Goal: Find specific page/section: Find specific page/section

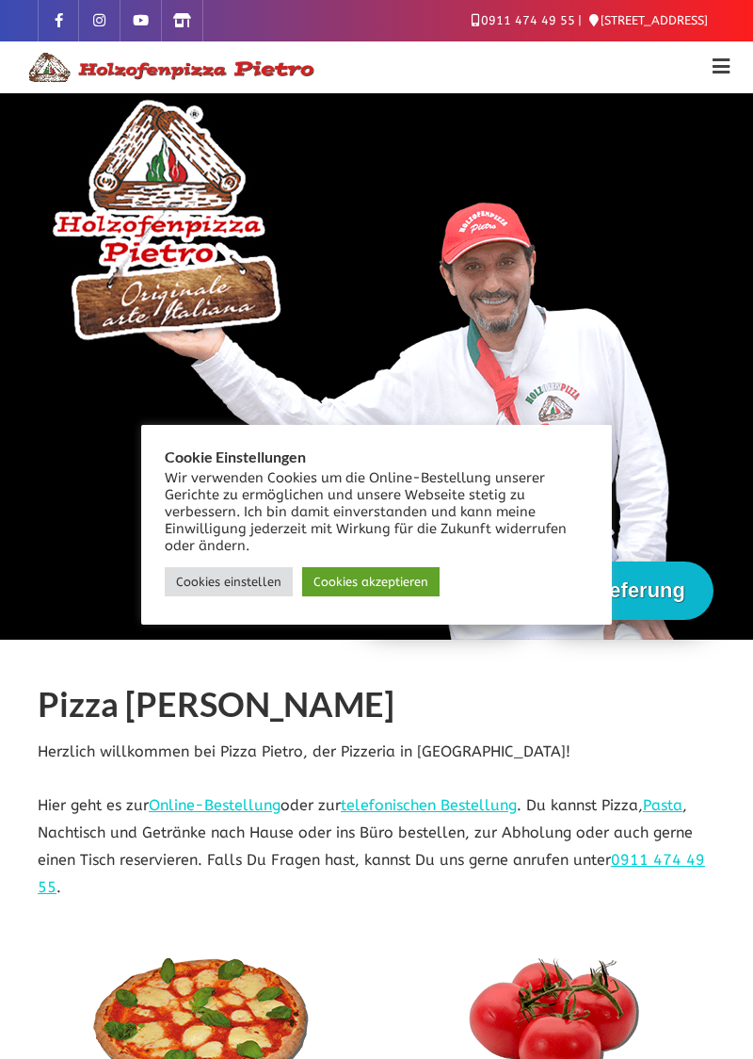
click at [370, 583] on link "Cookies akzeptieren" at bounding box center [370, 581] width 137 height 29
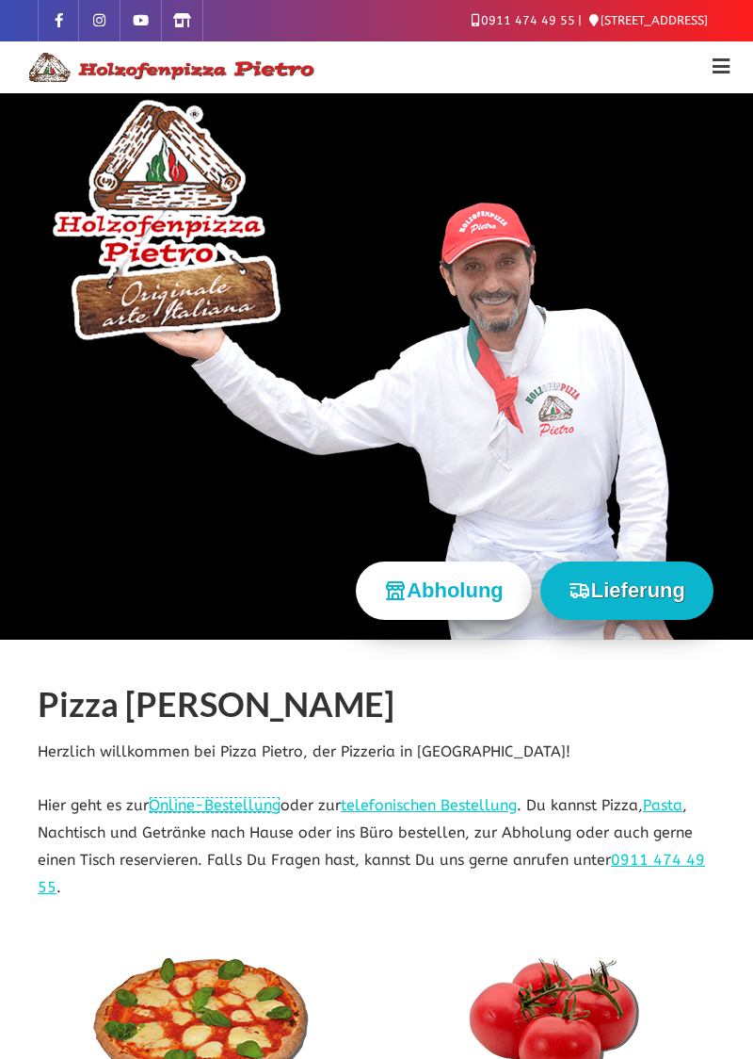
click at [217, 805] on link "Online-Bestellung" at bounding box center [215, 805] width 132 height 18
click at [440, 806] on link "telefonischen Bestellung" at bounding box center [429, 805] width 176 height 18
click at [717, 61] on link at bounding box center [721, 67] width 17 height 19
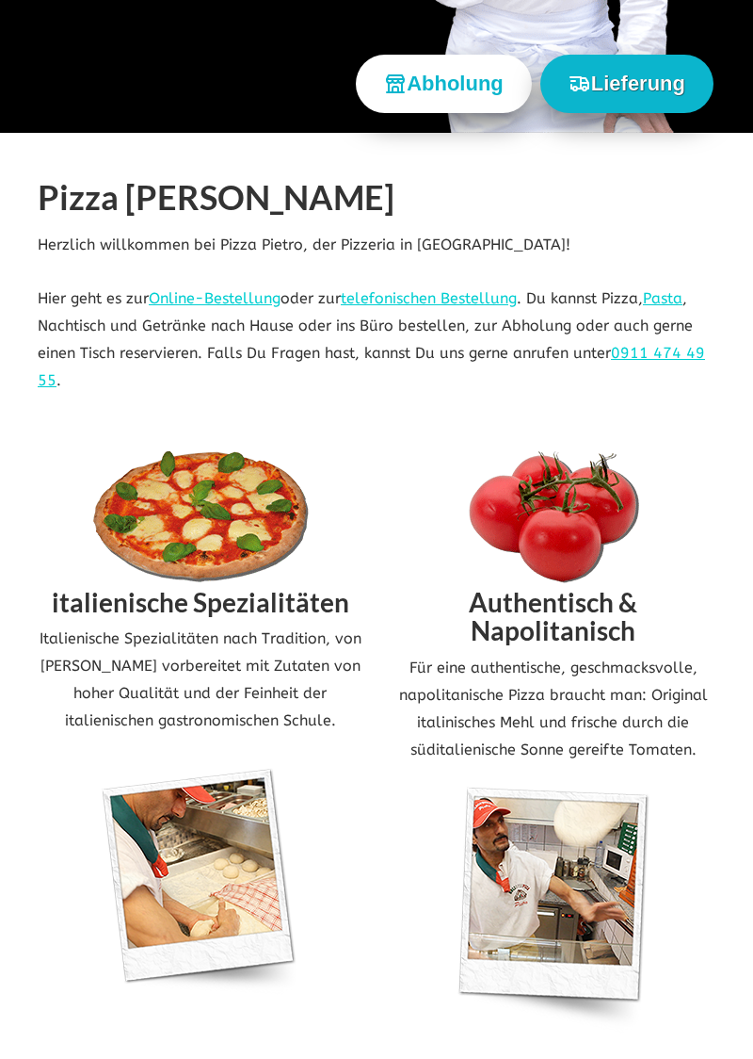
scroll to position [560, 0]
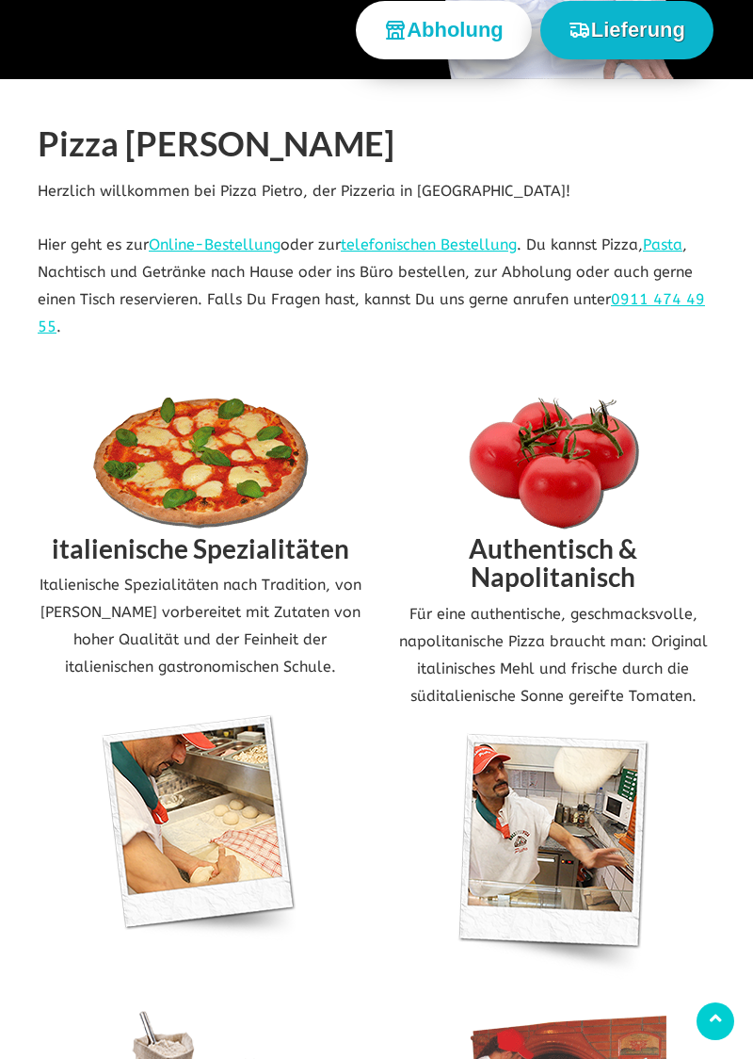
click at [199, 470] on img at bounding box center [201, 463] width 226 height 132
click at [197, 555] on h2 "italienische Spezialitäten" at bounding box center [200, 550] width 325 height 43
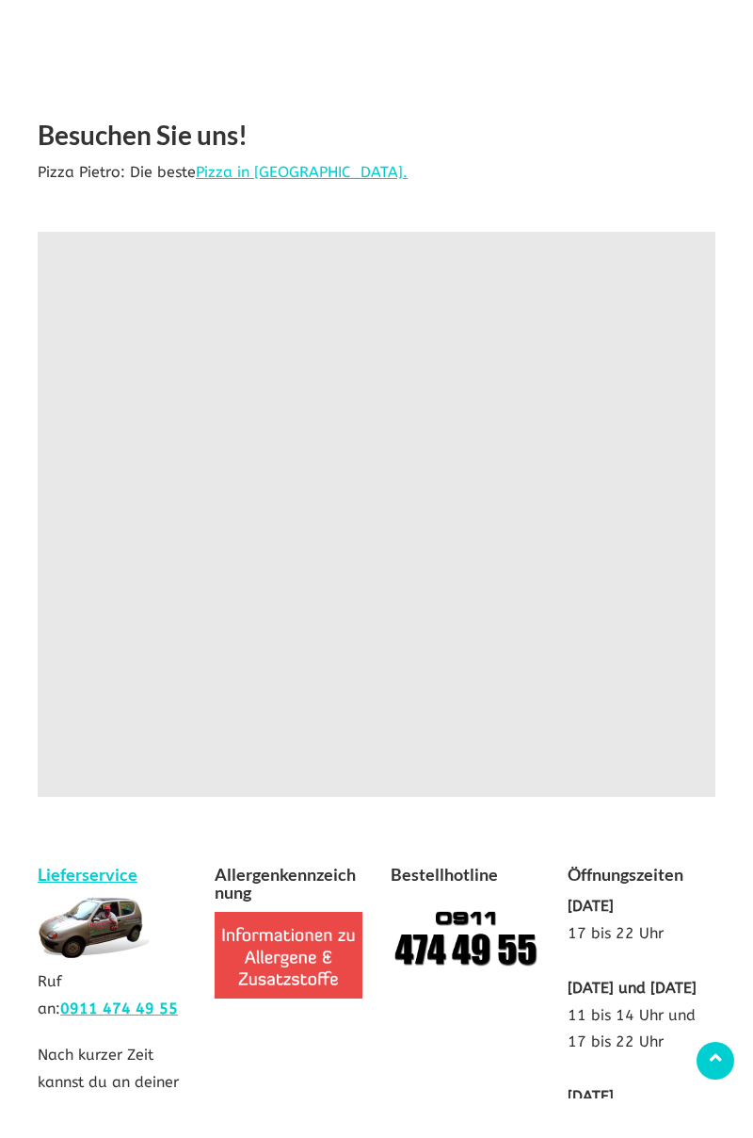
scroll to position [4024, 0]
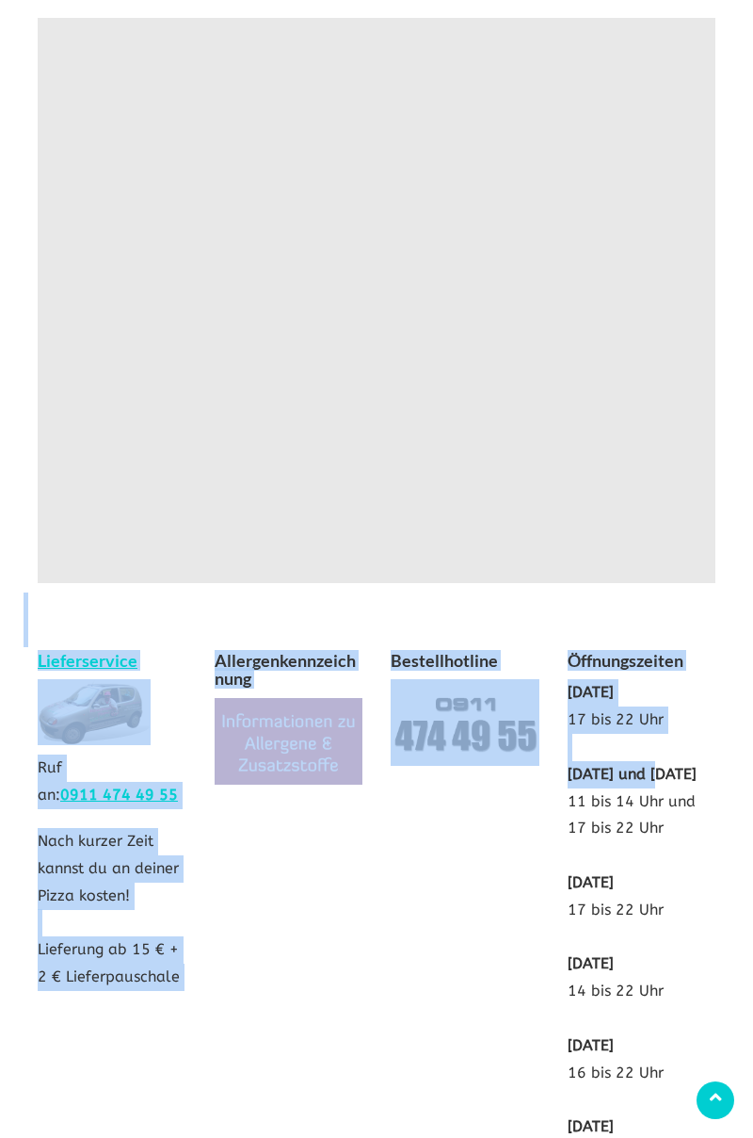
click at [418, 813] on div "Lieferservice Ruf an: 0911 474 49 55 Nach kurzer Zeit kannst du an deiner Pizza…" at bounding box center [377, 889] width 706 height 594
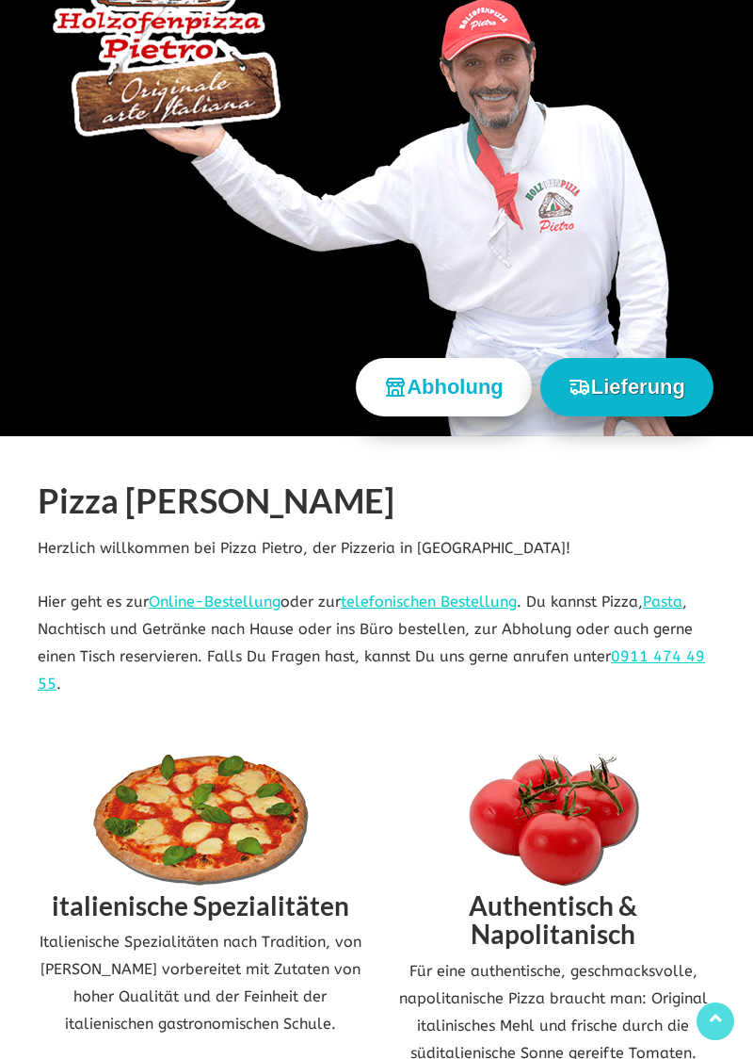
scroll to position [0, 0]
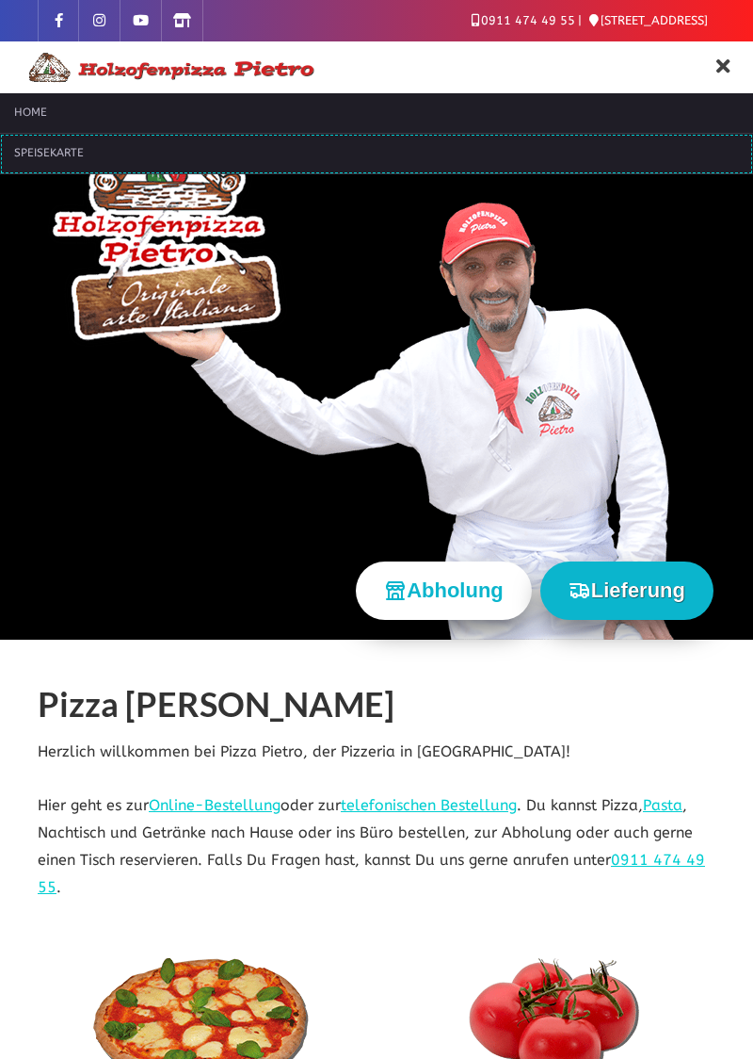
click at [57, 154] on span "Speisekarte" at bounding box center [49, 152] width 70 height 13
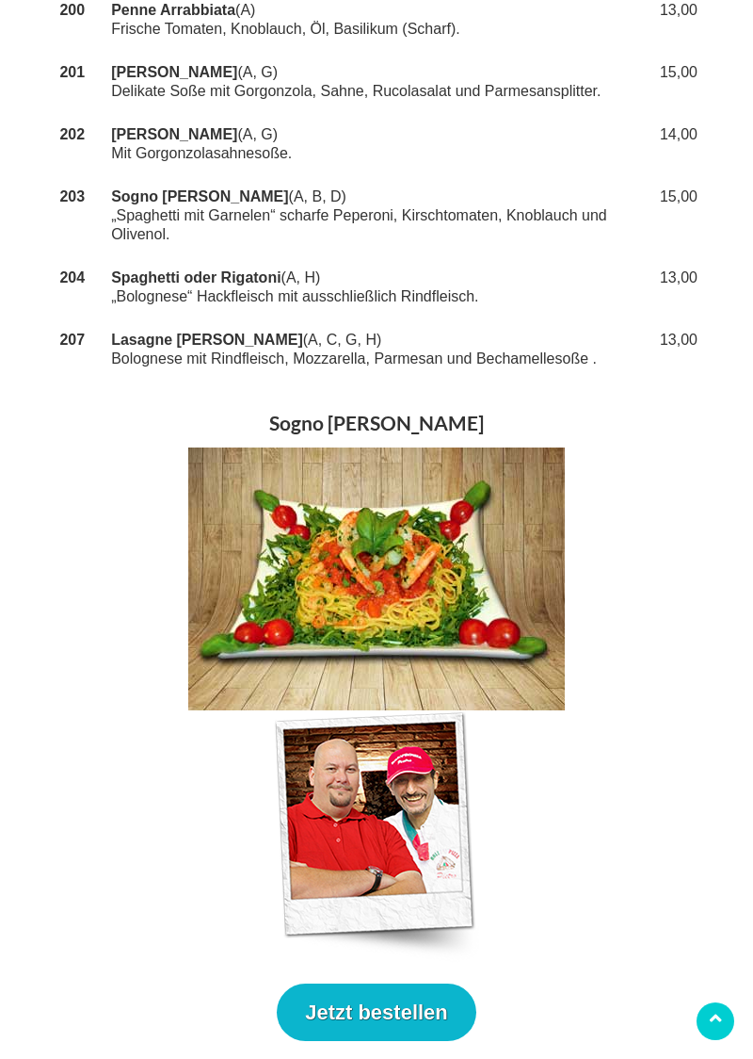
scroll to position [5008, 0]
